Goal: Information Seeking & Learning: Learn about a topic

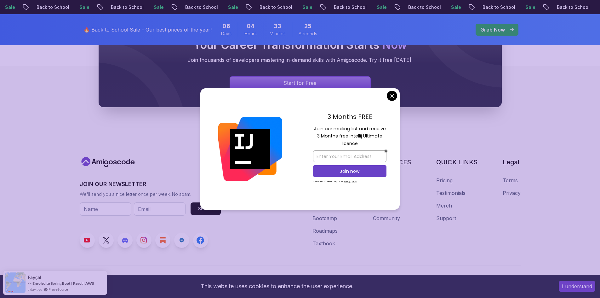
scroll to position [776, 0]
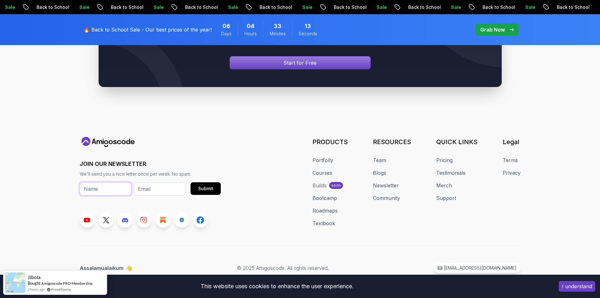
click at [98, 184] on input "text" at bounding box center [106, 188] width 52 height 13
click at [149, 192] on input "email" at bounding box center [160, 188] width 52 height 13
click at [132, 205] on div "JOIN OUR NEWSLETTER We'll send you a nice letter once per week. No spam. Submit" at bounding box center [150, 182] width 141 height 91
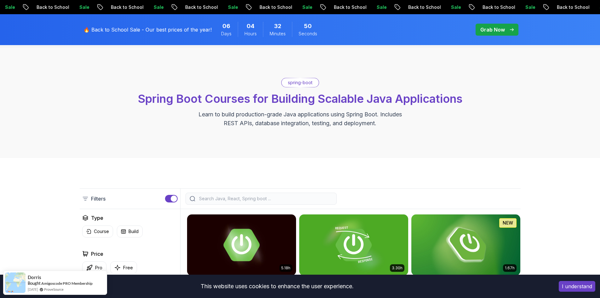
scroll to position [0, 0]
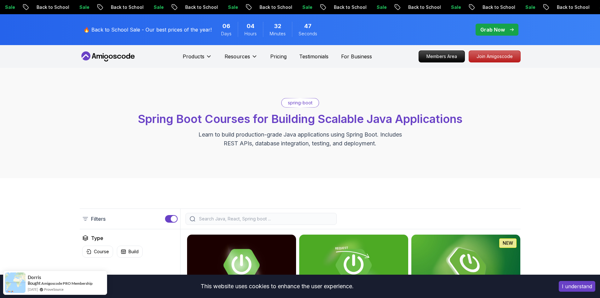
click at [107, 55] on icon at bounding box center [106, 57] width 4 height 4
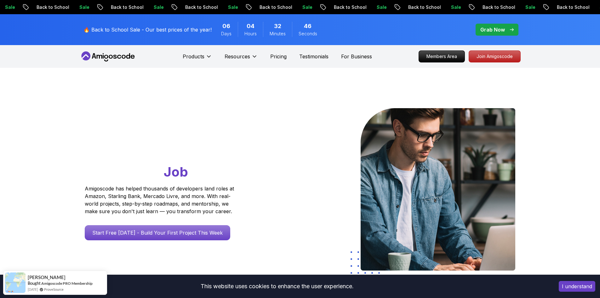
click at [106, 60] on icon at bounding box center [108, 56] width 57 height 10
click at [113, 54] on icon at bounding box center [108, 56] width 57 height 10
click at [111, 56] on icon at bounding box center [108, 56] width 57 height 10
click at [275, 56] on p "Pricing" at bounding box center [278, 57] width 16 height 8
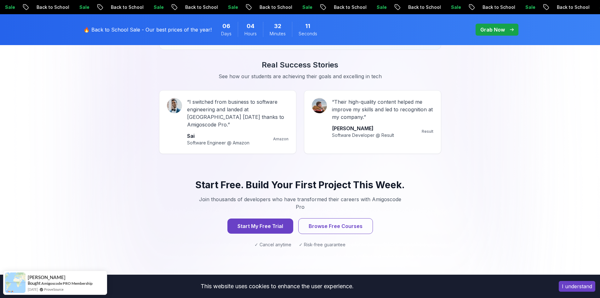
scroll to position [567, 0]
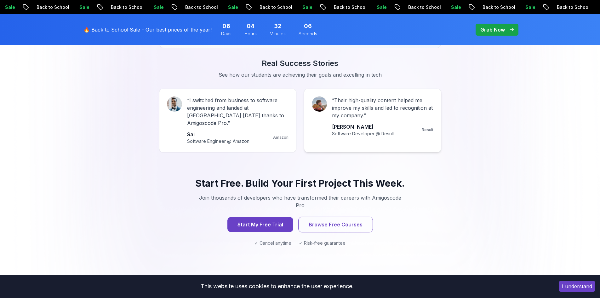
click at [353, 135] on p "Software Developer @ Result" at bounding box center [363, 133] width 62 height 6
click at [429, 130] on p "Result" at bounding box center [428, 129] width 12 height 5
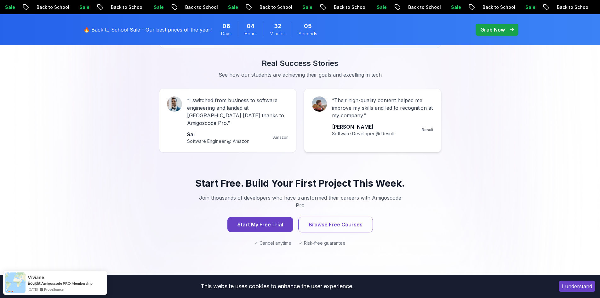
click at [426, 129] on p "Result" at bounding box center [428, 129] width 12 height 5
drag, startPoint x: 426, startPoint y: 129, endPoint x: 370, endPoint y: 133, distance: 55.8
click at [426, 129] on p "Result" at bounding box center [428, 129] width 12 height 5
click at [328, 127] on div "“ Their high-quality content helped me improve my skills and led to recognition…" at bounding box center [373, 116] width 122 height 40
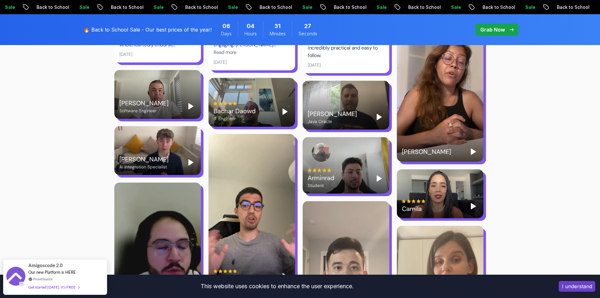
scroll to position [1134, 0]
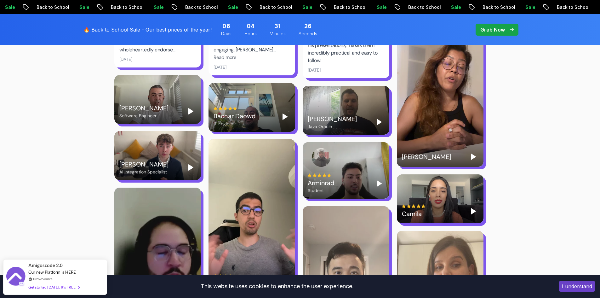
click at [449, 134] on div "[PERSON_NAME]" at bounding box center [440, 90] width 87 height 154
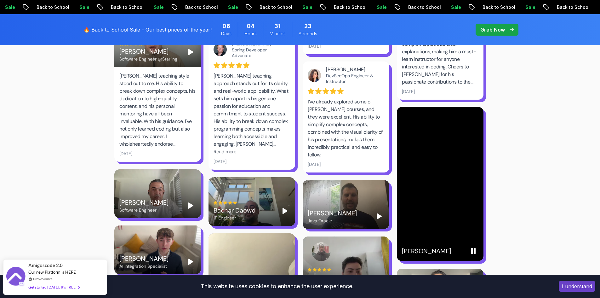
scroll to position [1039, 0]
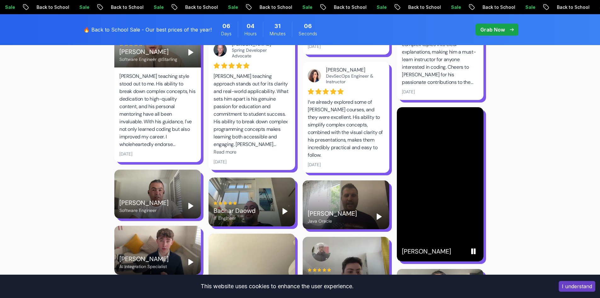
click at [472, 249] on rect "Pause" at bounding box center [471, 251] width 1 height 5
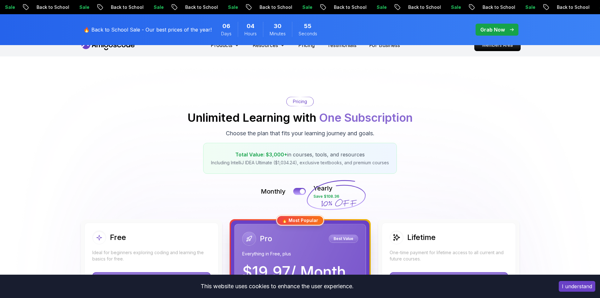
scroll to position [0, 0]
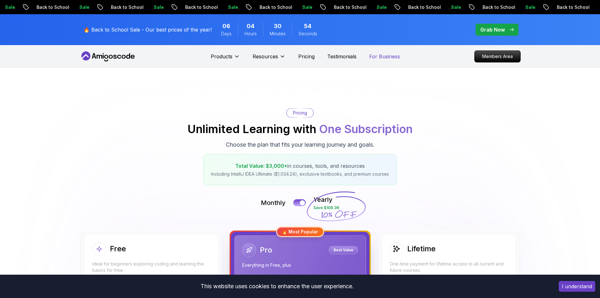
click at [385, 55] on p "For Business" at bounding box center [384, 57] width 31 height 8
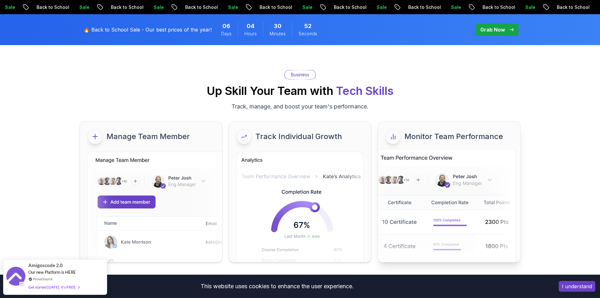
scroll to position [126, 0]
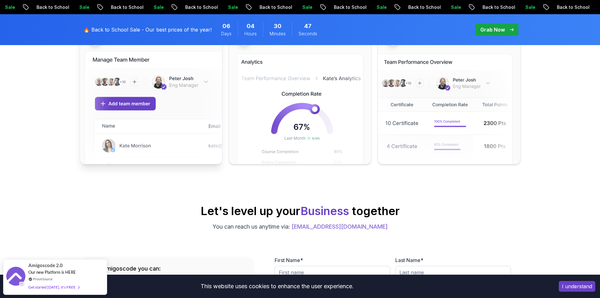
click at [127, 104] on img at bounding box center [154, 114] width 141 height 126
click at [97, 100] on img at bounding box center [154, 114] width 141 height 126
click at [104, 106] on img at bounding box center [154, 114] width 141 height 126
click at [104, 105] on img at bounding box center [154, 114] width 141 height 126
click at [116, 100] on img at bounding box center [154, 114] width 141 height 126
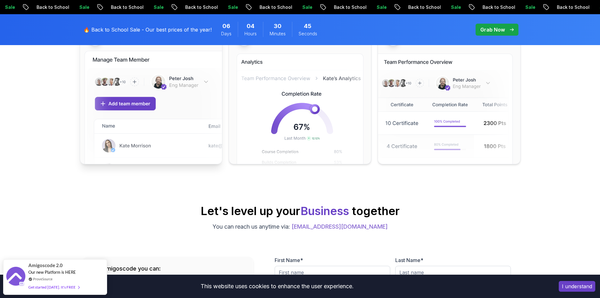
click at [116, 100] on img at bounding box center [154, 114] width 141 height 126
click at [103, 102] on img at bounding box center [154, 114] width 141 height 126
drag, startPoint x: 103, startPoint y: 102, endPoint x: 188, endPoint y: 117, distance: 86.5
click at [104, 103] on img at bounding box center [154, 114] width 141 height 126
click at [140, 104] on img at bounding box center [154, 114] width 141 height 126
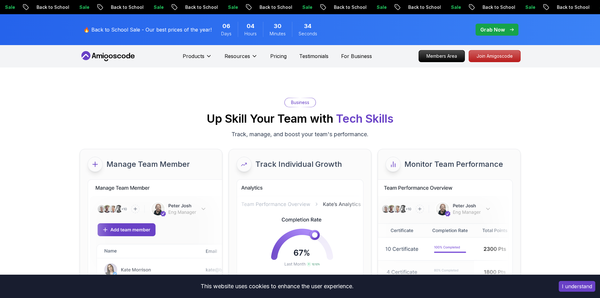
scroll to position [0, 0]
click at [245, 161] on div at bounding box center [244, 164] width 15 height 15
click at [396, 174] on div "Monitor Team Performance" at bounding box center [449, 164] width 142 height 30
click at [338, 196] on img at bounding box center [299, 239] width 133 height 125
click at [182, 187] on img at bounding box center [154, 240] width 141 height 126
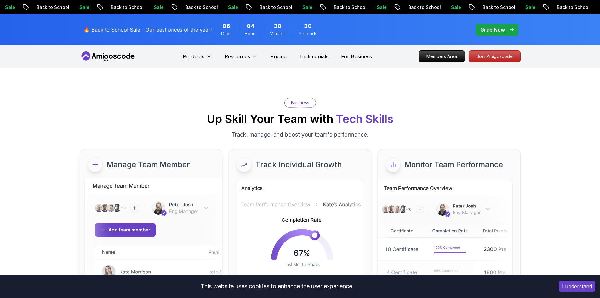
drag, startPoint x: 243, startPoint y: 164, endPoint x: 199, endPoint y: 160, distance: 44.9
click at [243, 164] on icon at bounding box center [244, 164] width 7 height 6
click at [97, 163] on icon at bounding box center [95, 165] width 8 height 8
click at [173, 165] on p "Manage Team Member" at bounding box center [147, 164] width 83 height 10
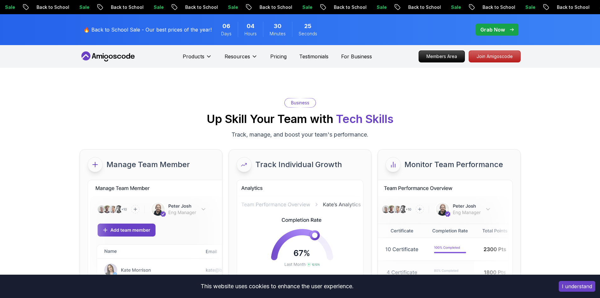
click at [300, 101] on p "Business" at bounding box center [300, 103] width 18 height 6
drag, startPoint x: 300, startPoint y: 101, endPoint x: 318, endPoint y: 99, distance: 17.7
click at [301, 100] on p "Business" at bounding box center [300, 103] width 18 height 6
click at [340, 104] on div "Business Up Skill Your Team with Tech Skills Track, manage, and boost your team…" at bounding box center [300, 118] width 441 height 41
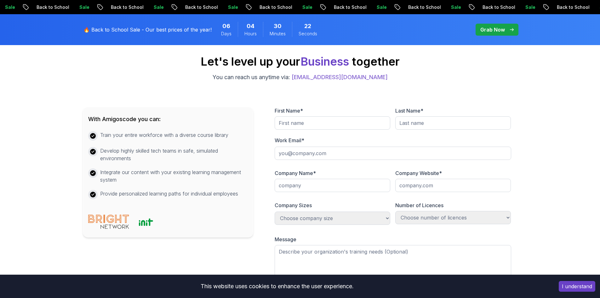
scroll to position [283, 0]
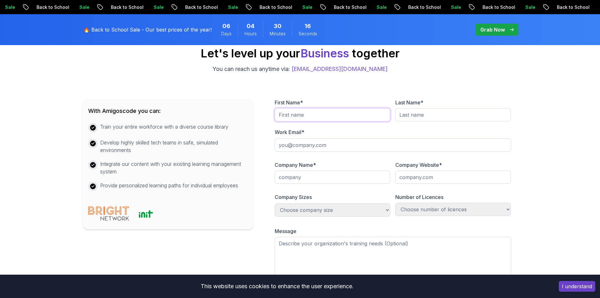
click at [319, 115] on input "text" at bounding box center [333, 114] width 116 height 13
click at [431, 110] on input "text" at bounding box center [453, 114] width 116 height 13
click at [367, 134] on form "First Name * Last Name * Work Email * Company Name * Company Website * Company …" at bounding box center [392, 207] width 249 height 217
click at [320, 147] on input "email" at bounding box center [393, 144] width 236 height 13
click at [550, 149] on div "Business Up Skill Your Team with Tech Skills Track, manage, and boost your team…" at bounding box center [300, 79] width 600 height 591
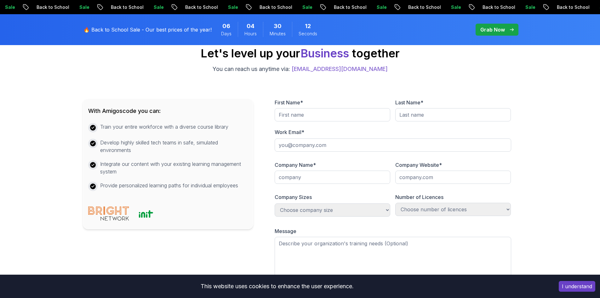
scroll to position [378, 0]
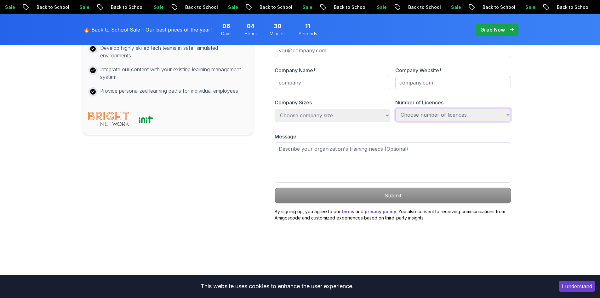
click at [494, 117] on select "Choose number of licences 1-100 100-300 300-500 +1000 Just myself" at bounding box center [453, 114] width 116 height 13
click at [349, 169] on textarea at bounding box center [393, 162] width 236 height 40
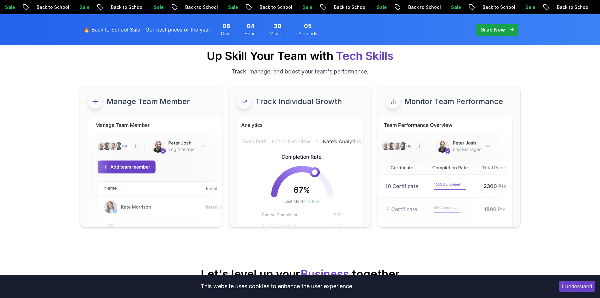
scroll to position [0, 0]
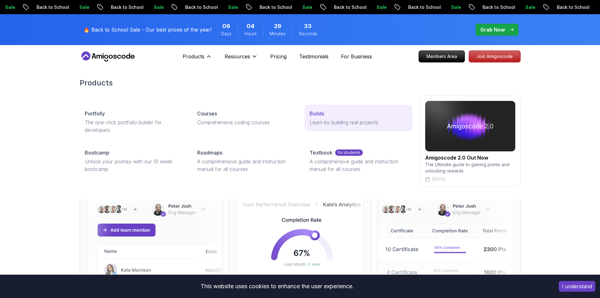
click at [324, 119] on p "Learn by building real projects" at bounding box center [358, 122] width 97 height 8
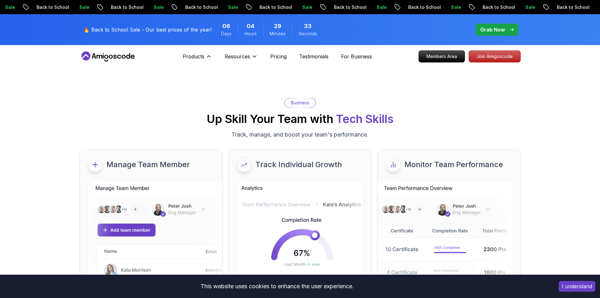
click at [324, 119] on p "Learn by building real projects" at bounding box center [358, 122] width 97 height 8
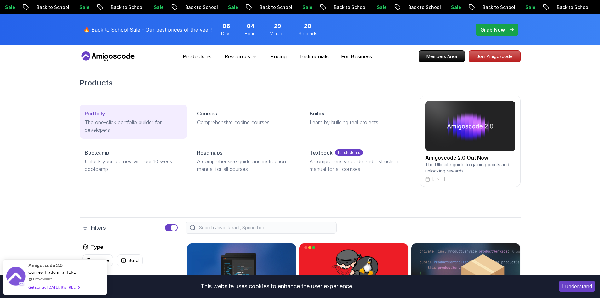
click at [115, 122] on p "The one-click portfolio builder for developers" at bounding box center [133, 125] width 97 height 15
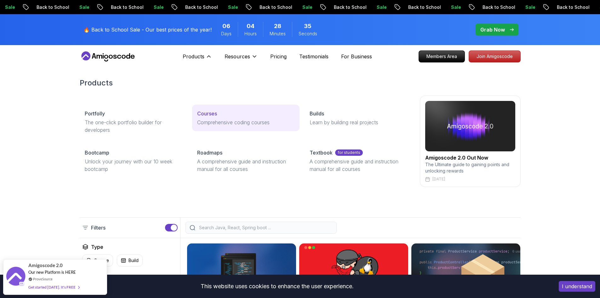
click at [212, 124] on p "Comprehensive coding courses" at bounding box center [245, 122] width 97 height 8
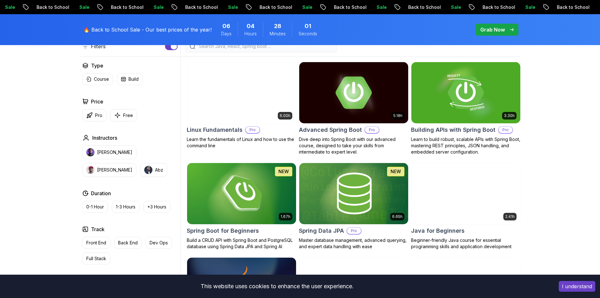
scroll to position [189, 0]
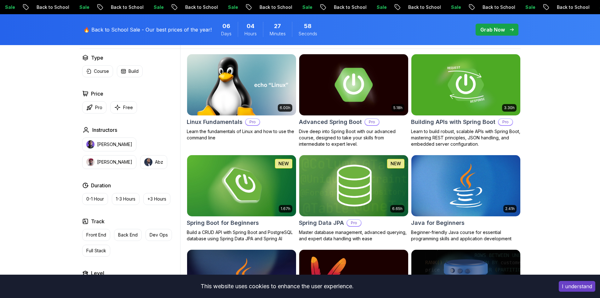
click at [340, 103] on img at bounding box center [353, 85] width 114 height 64
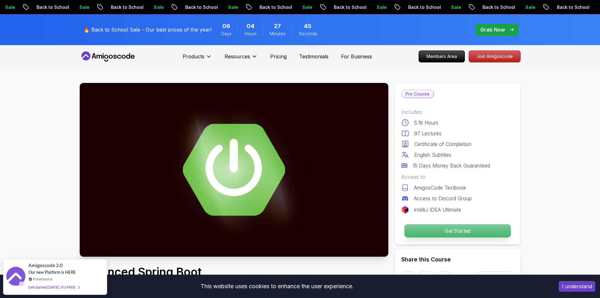
click at [463, 227] on p "Get Started" at bounding box center [457, 230] width 106 height 13
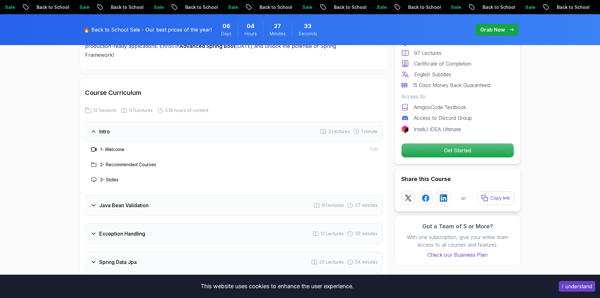
scroll to position [808, 0]
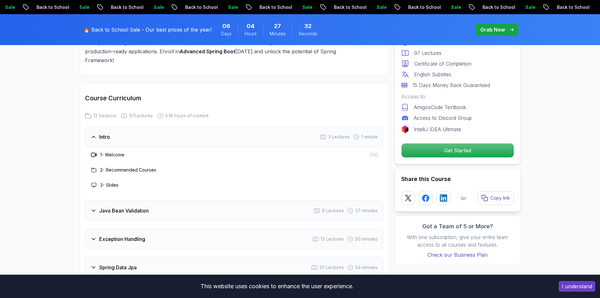
click at [97, 151] on icon at bounding box center [94, 154] width 6 height 6
click at [94, 151] on icon at bounding box center [94, 154] width 6 height 6
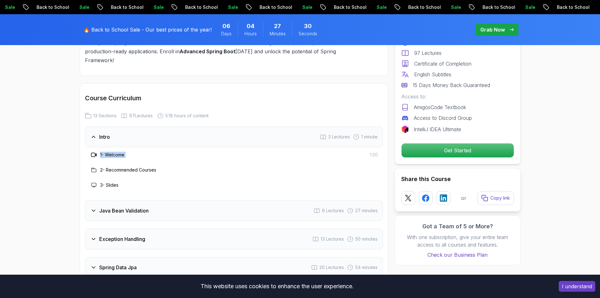
click at [131, 151] on div "1 - Welcome 1:00" at bounding box center [234, 155] width 288 height 8
click at [92, 151] on icon at bounding box center [94, 154] width 6 height 6
click at [100, 94] on div "Course Curriculum 13 Sections 97 Lectures 5.18 hours of content" at bounding box center [234, 106] width 298 height 25
click at [106, 112] on span "13 Sections" at bounding box center [104, 115] width 23 height 6
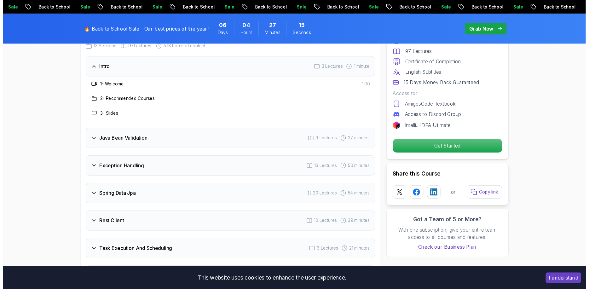
scroll to position [871, 0]
